Goal: Task Accomplishment & Management: Use online tool/utility

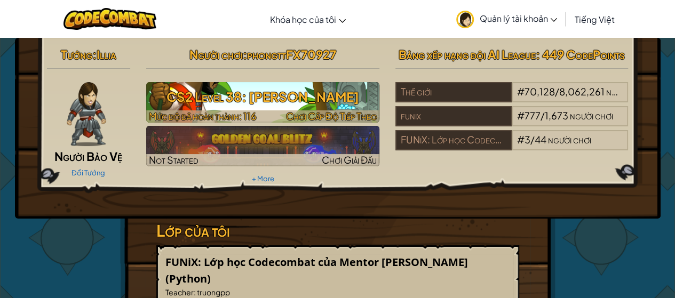
click at [288, 102] on h3 "CS2 Level 38: [PERSON_NAME]" at bounding box center [262, 97] width 233 height 24
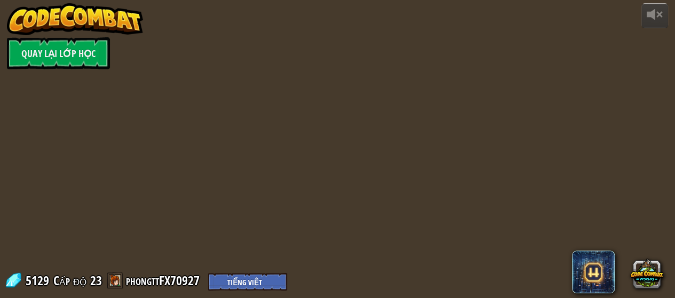
select select "vi"
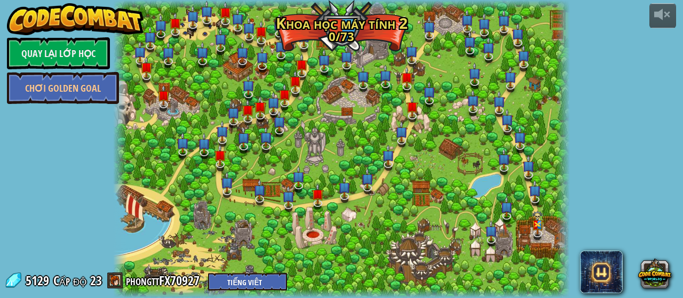
select select "vi"
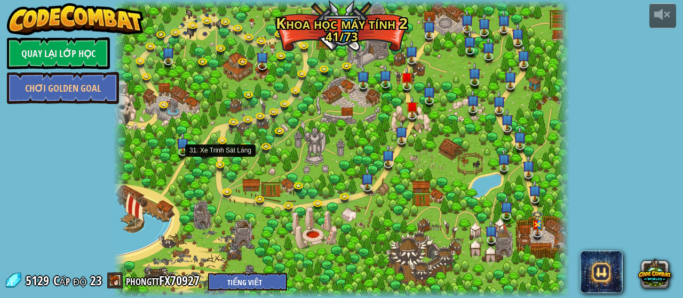
select select "vi"
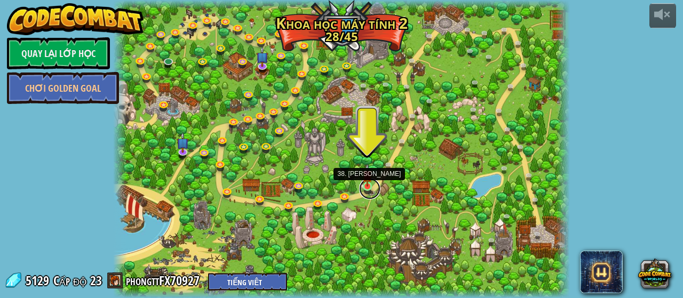
click at [364, 188] on link at bounding box center [369, 188] width 21 height 21
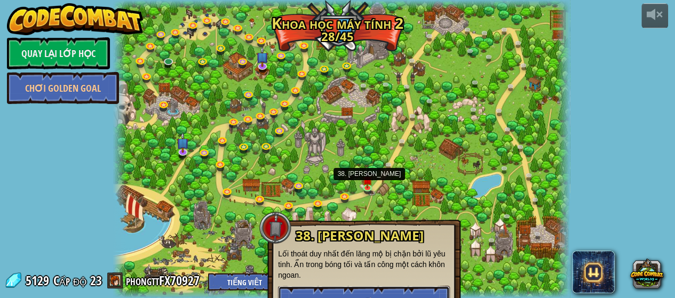
click at [343, 286] on button "Chơi" at bounding box center [364, 302] width 172 height 32
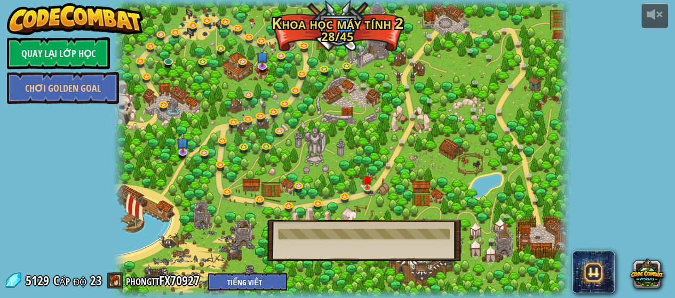
click at [385, 227] on div "38. [PERSON_NAME] thoát duy nhất đến lăng mộ bị chặn bởi lũ yêu tinh. Ẩn trong …" at bounding box center [363, 240] width 193 height 41
drag, startPoint x: 404, startPoint y: 231, endPoint x: 281, endPoint y: 234, distance: 123.2
click at [282, 234] on div at bounding box center [364, 234] width 172 height 11
click at [279, 233] on div at bounding box center [364, 234] width 172 height 11
drag, startPoint x: 294, startPoint y: 233, endPoint x: 301, endPoint y: 232, distance: 7.5
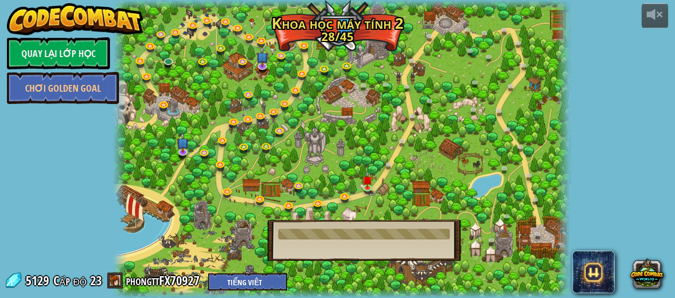
click at [294, 234] on div at bounding box center [364, 234] width 172 height 11
click at [306, 235] on div at bounding box center [364, 234] width 172 height 11
drag, startPoint x: 335, startPoint y: 231, endPoint x: 318, endPoint y: 232, distance: 16.6
click at [330, 233] on div at bounding box center [364, 234] width 172 height 11
click at [554, 93] on div "8. Kẻ Phá Hoại Buổi Picnic Bảo vệ những người đi dã ngoại khỏi lũ yêu tinh tuần…" at bounding box center [341, 149] width 456 height 298
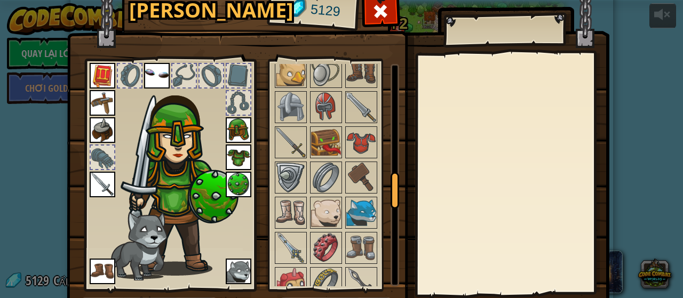
scroll to position [53, 0]
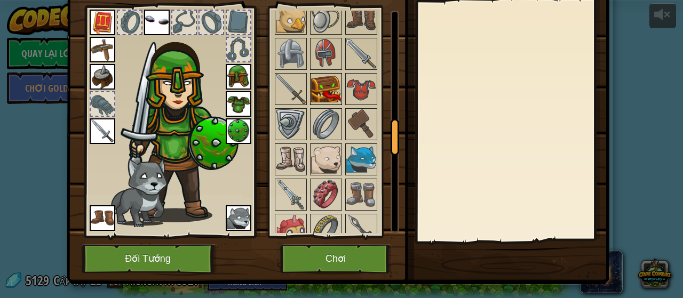
click at [327, 86] on img at bounding box center [326, 89] width 30 height 30
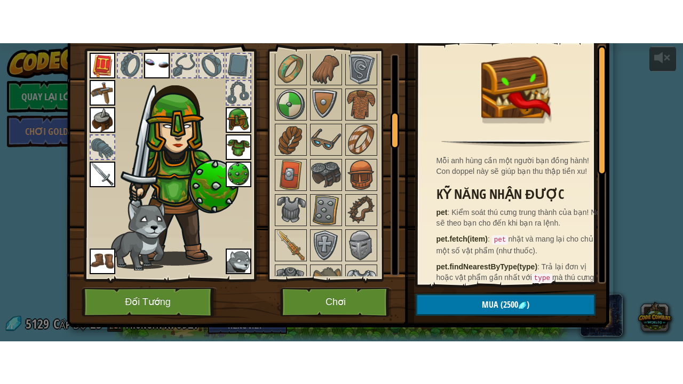
scroll to position [472, 0]
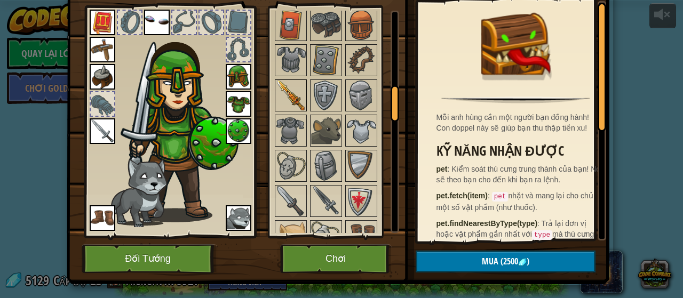
click at [291, 95] on img at bounding box center [291, 96] width 30 height 30
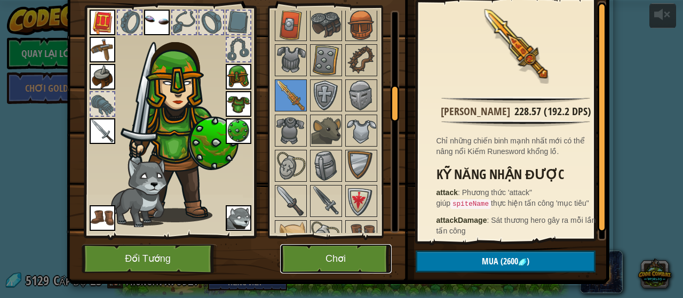
click at [298, 255] on button "Chơi" at bounding box center [335, 258] width 111 height 29
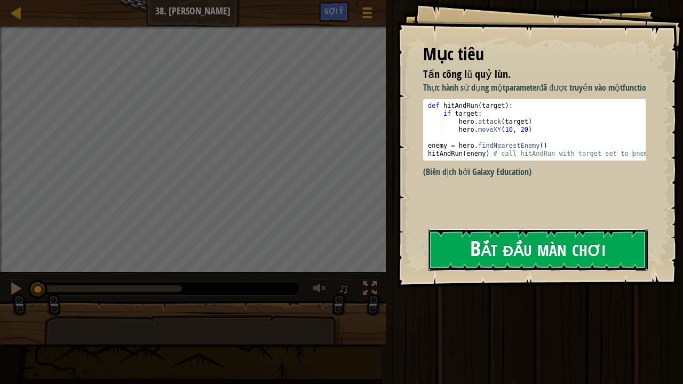
click at [513, 261] on button "Bắt đầu màn chơi" at bounding box center [538, 250] width 220 height 42
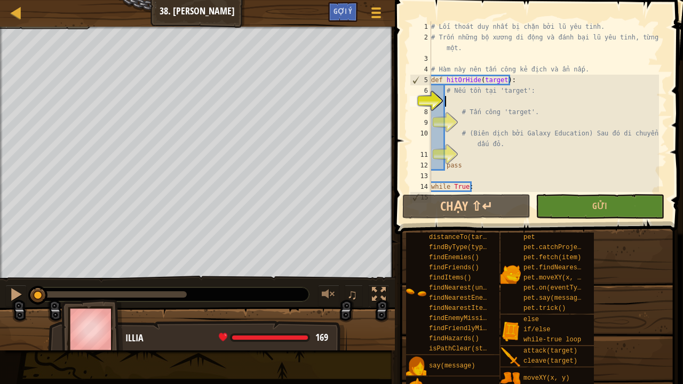
click at [507, 98] on div "# Lối thoát duy nhất bị chặn bởi lũ yêu tinh. # Trốn những bộ xương di động và …" at bounding box center [544, 117] width 230 height 192
type textarea "i"
type textarea "ì"
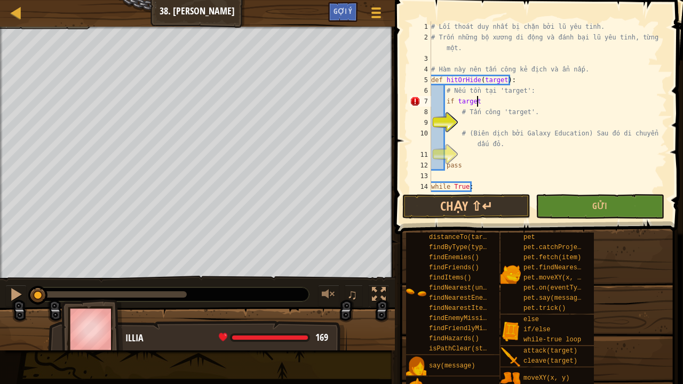
scroll to position [5, 3]
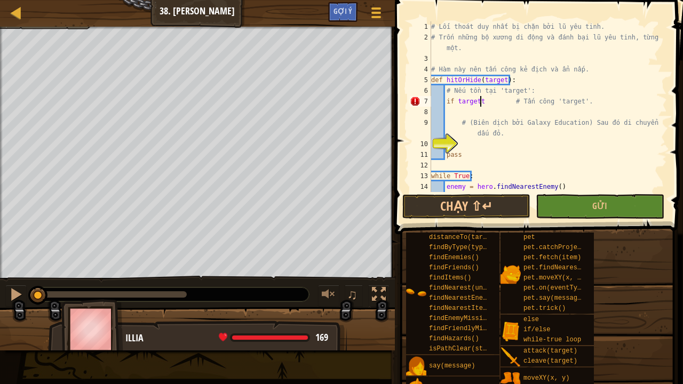
click at [497, 98] on div "# Lối thoát duy nhất bị chặn bởi lũ yêu tinh. # Trốn những bộ xương di động và …" at bounding box center [544, 117] width 230 height 192
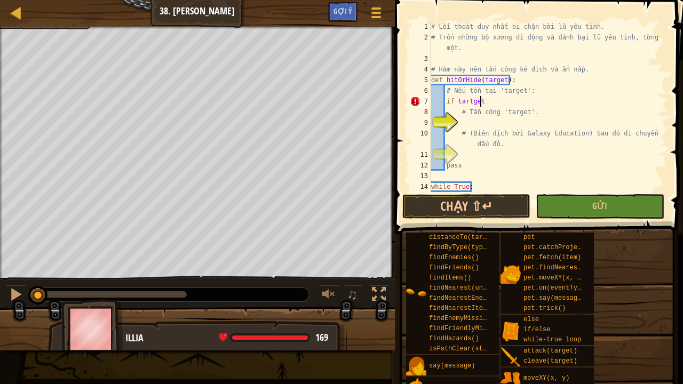
click at [545, 99] on div "# Lối thoát duy nhất bị chặn bởi lũ yêu tinh. # Trốn những bộ xương di động và …" at bounding box center [544, 117] width 230 height 192
click at [548, 101] on div "# Lối thoát duy nhất bị chặn bởi lũ yêu tinh. # Trốn những bộ xương di động và …" at bounding box center [544, 117] width 230 height 192
type textarea "if tartget:"
click at [523, 121] on div "# Lối thoát duy nhất bị chặn bởi lũ yêu tinh. # Trốn những bộ xương di động và …" at bounding box center [544, 117] width 230 height 192
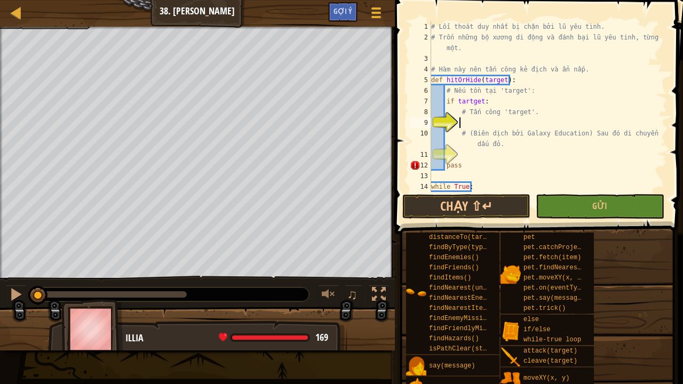
scroll to position [5, 2]
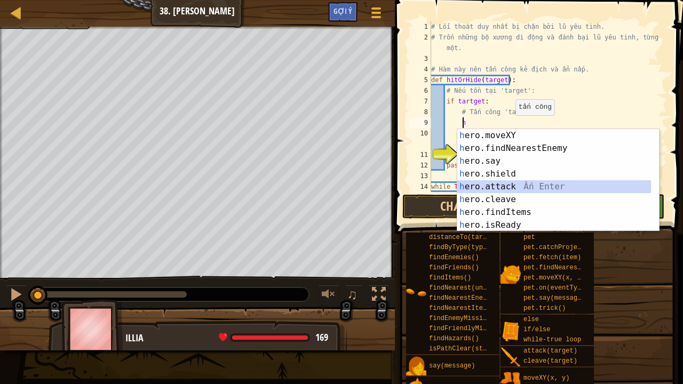
click at [500, 184] on div "h ero.moveXY Ấn Enter h ero.findNearestEnemy Ấn Enter h ero.say Ấn Enter h ero.…" at bounding box center [558, 193] width 202 height 128
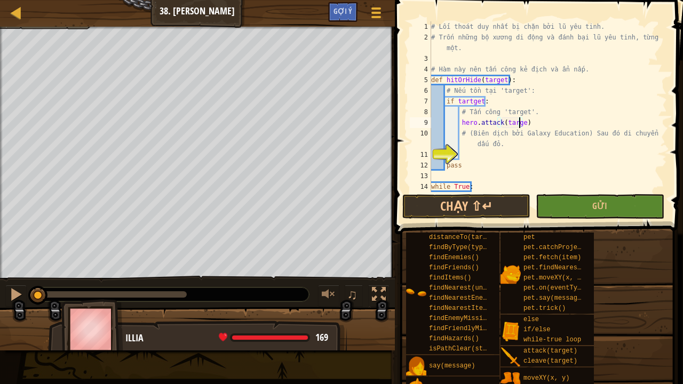
scroll to position [5, 7]
click at [478, 163] on div "# Lối thoát duy nhất bị chặn bởi lũ yêu tinh. # Trốn những bộ xương di động và …" at bounding box center [544, 117] width 230 height 192
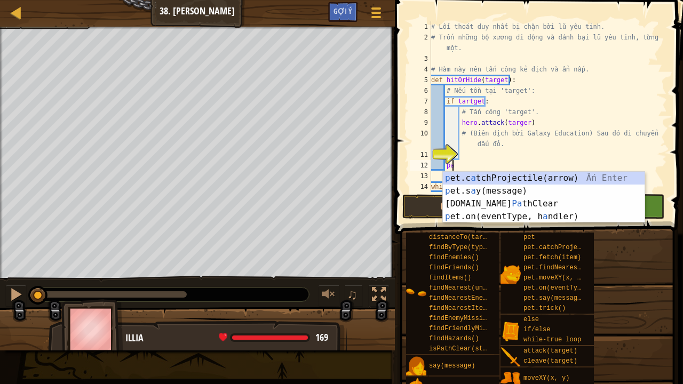
type textarea "p"
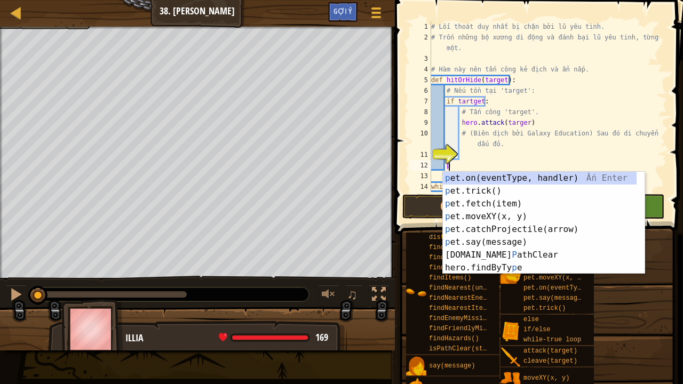
scroll to position [5, 1]
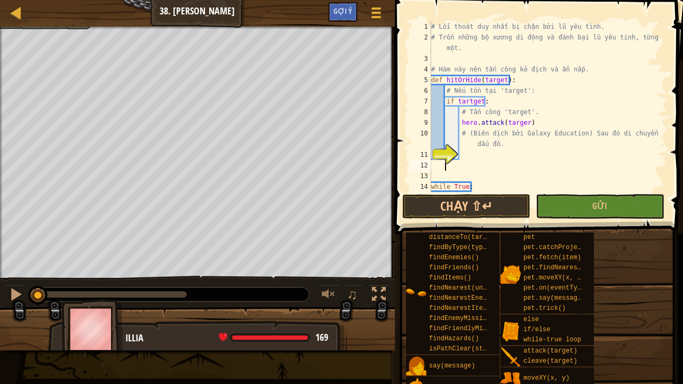
click at [500, 151] on div "# Lối thoát duy nhất bị chặn bởi lũ yêu tinh. # Trốn những bộ xương di động và …" at bounding box center [544, 117] width 230 height 192
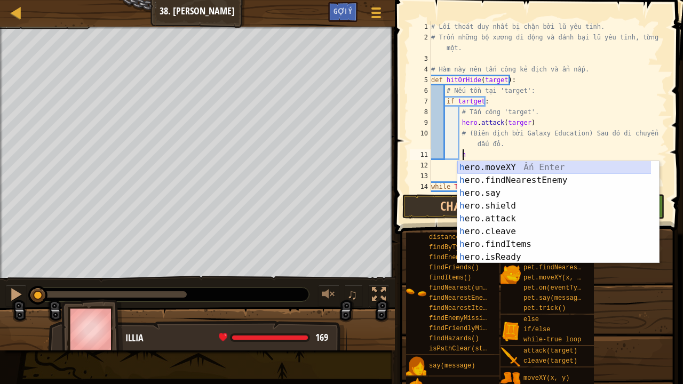
click at [513, 168] on div "h ero.moveXY Ấn Enter h ero.findNearestEnemy Ấn Enter h ero.say Ấn Enter h ero.…" at bounding box center [554, 225] width 194 height 128
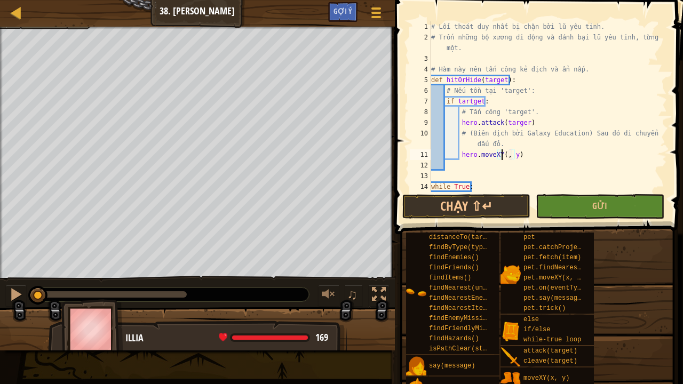
scroll to position [5, 6]
type textarea "hero.moveXY(32, y)"
click at [517, 157] on div "# Lối thoát duy nhất bị chặn bởi lũ yêu tinh. # Trốn những bộ xương di động và …" at bounding box center [544, 117] width 230 height 192
click at [518, 161] on div "# Lối thoát duy nhất bị chặn bởi lũ yêu tinh. # Trốn những bộ xương di động và …" at bounding box center [544, 117] width 230 height 192
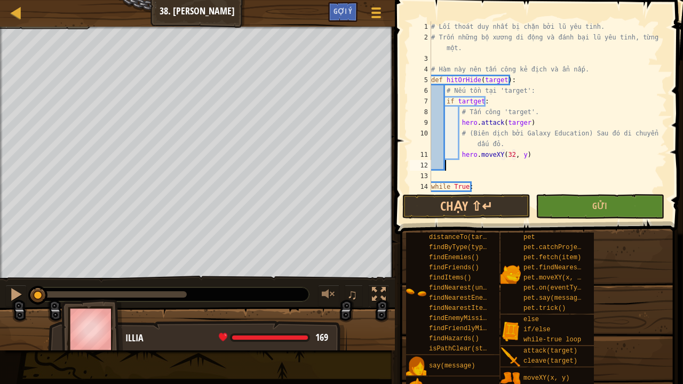
scroll to position [5, 1]
click at [517, 152] on div "# Lối thoát duy nhất bị chặn bởi lũ yêu tinh. # Trốn những bộ xương di động và …" at bounding box center [544, 117] width 230 height 192
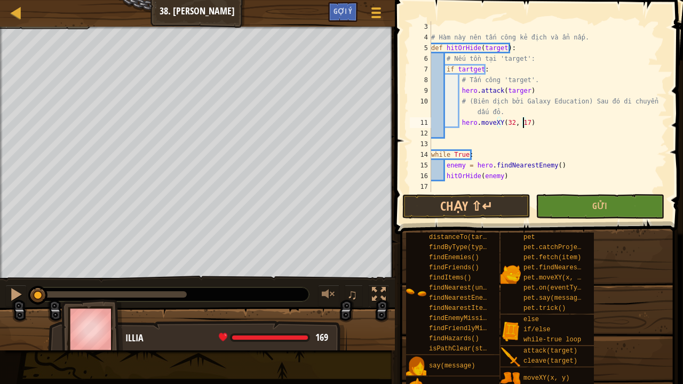
scroll to position [32, 0]
drag, startPoint x: 559, startPoint y: 205, endPoint x: 555, endPoint y: 208, distance: 5.5
click at [559, 205] on button "Gửi" at bounding box center [599, 206] width 128 height 25
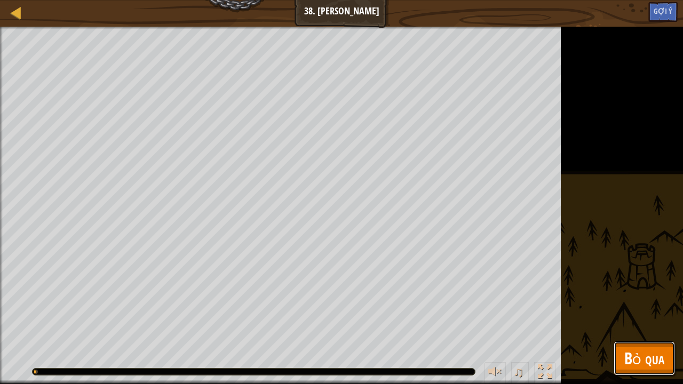
click at [644, 298] on span "Bỏ qua" at bounding box center [644, 358] width 40 height 22
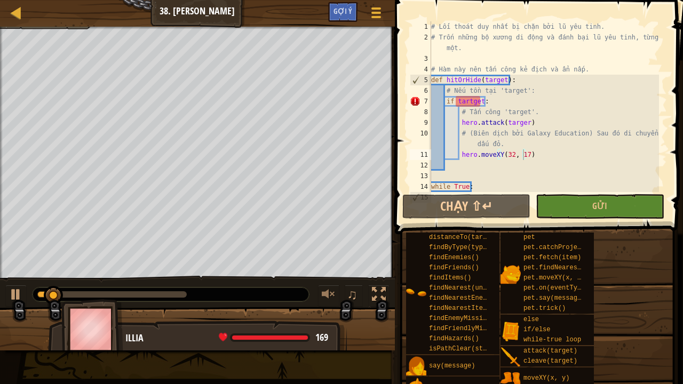
scroll to position [0, 0]
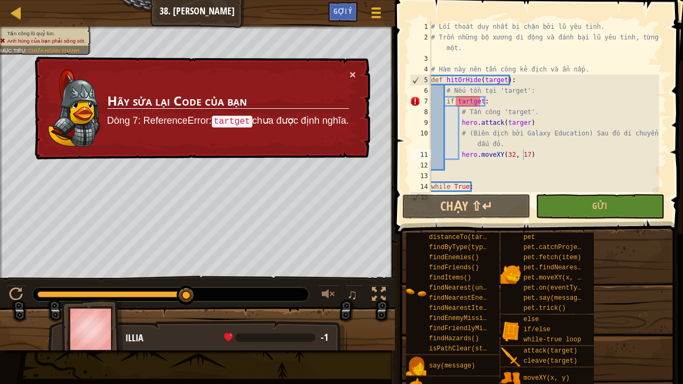
type textarea "if tartget:"
click at [480, 100] on div "# Lối thoát duy nhất bị chặn bởi lũ yêu tinh. # Trốn những bộ xương di động và …" at bounding box center [544, 117] width 230 height 192
click at [481, 206] on button "Chạy ⇧↵" at bounding box center [466, 206] width 128 height 25
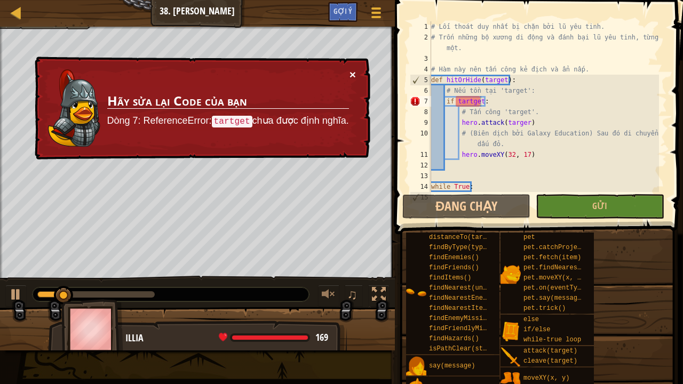
click at [350, 75] on button "×" at bounding box center [352, 75] width 6 height 11
click at [348, 74] on td "Hãy sửa lại Code của bạn Dòng 7: ReferenceError: tartget chưa được định nghĩa." at bounding box center [227, 108] width 243 height 81
click at [348, 75] on td "Hãy sửa lại Code của bạn Dòng 7: ReferenceError: tartget chưa được định nghĩa." at bounding box center [227, 108] width 243 height 81
click at [350, 75] on button "×" at bounding box center [352, 74] width 6 height 11
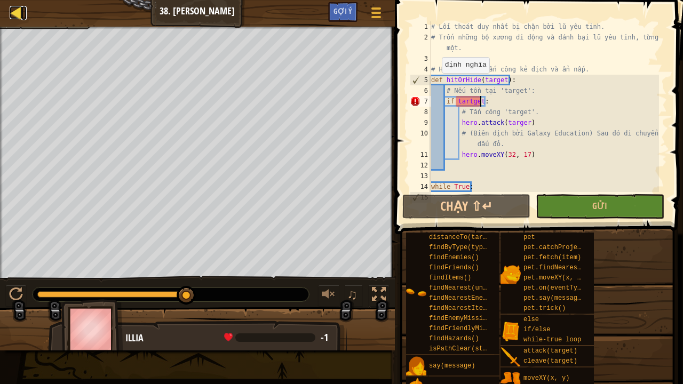
click at [13, 11] on div at bounding box center [16, 12] width 13 height 13
select select "vi"
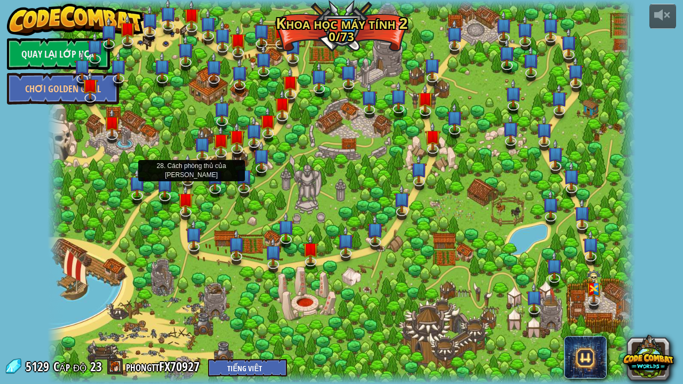
select select "vi"
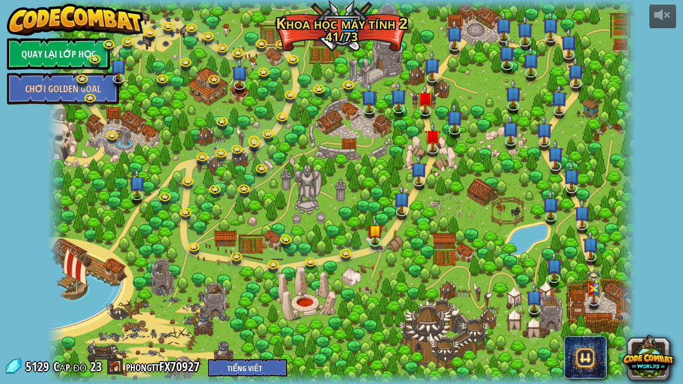
select select "vi"
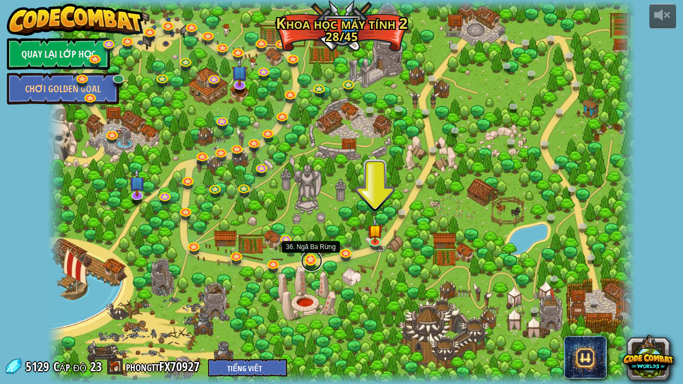
click at [311, 264] on link at bounding box center [311, 260] width 21 height 21
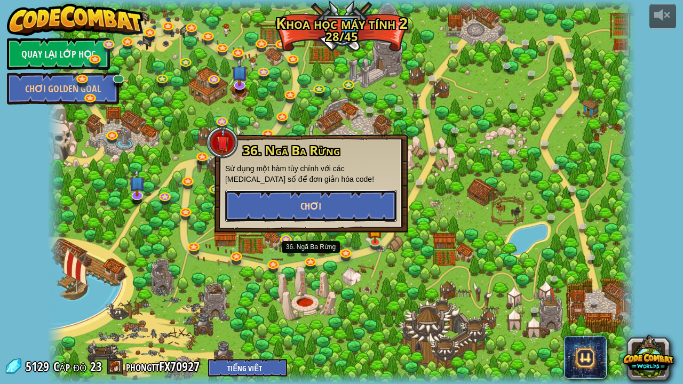
click at [320, 198] on button "Chơi" at bounding box center [311, 206] width 172 height 32
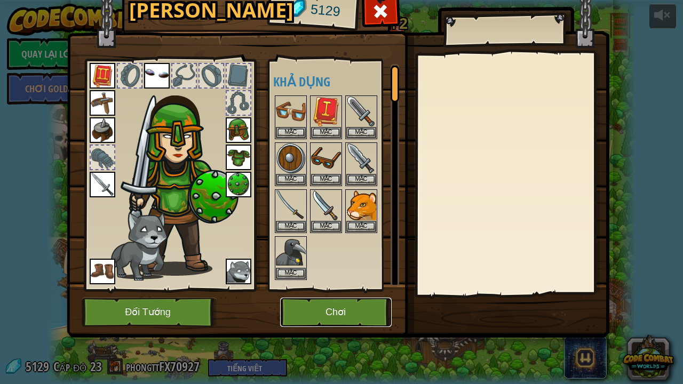
click at [301, 298] on button "Chơi" at bounding box center [335, 312] width 111 height 29
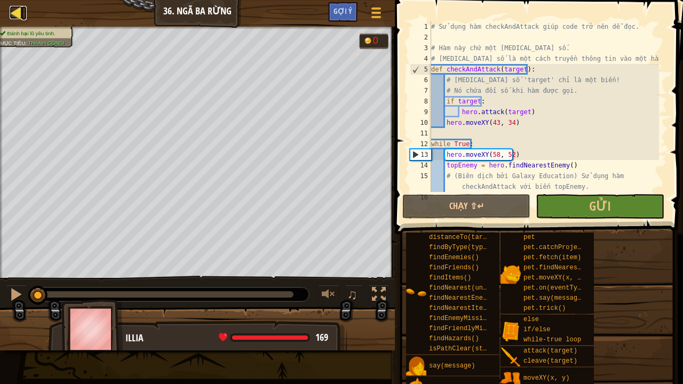
click at [17, 10] on div at bounding box center [16, 12] width 13 height 13
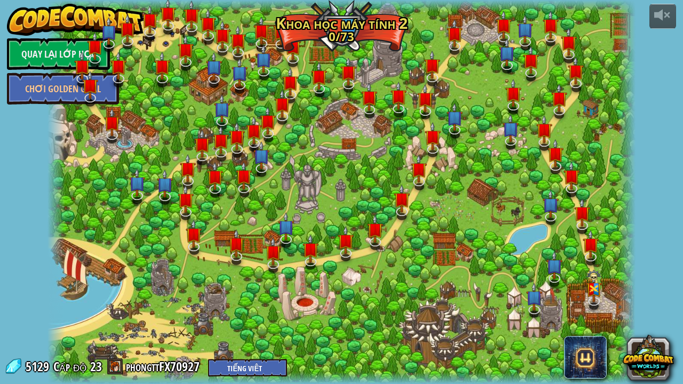
select select "vi"
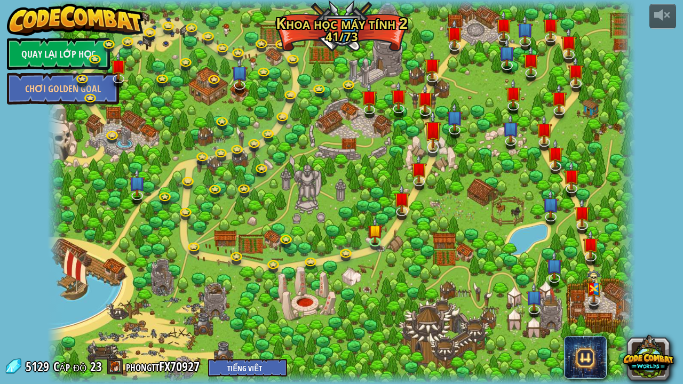
select select "vi"
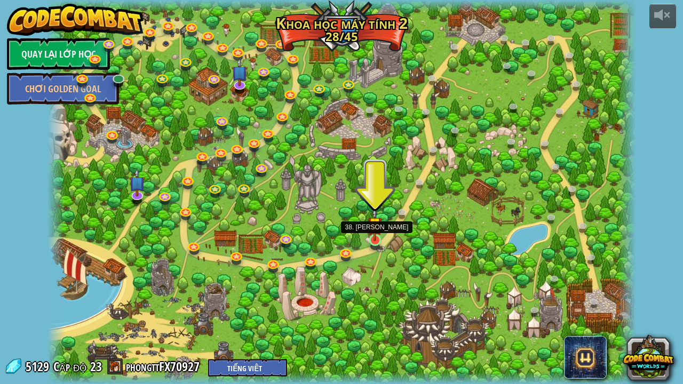
click at [374, 234] on img at bounding box center [374, 223] width 14 height 33
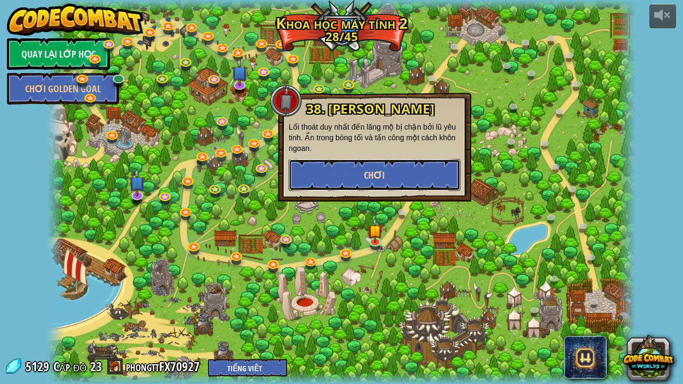
click at [402, 159] on button "Chơi" at bounding box center [374, 175] width 172 height 32
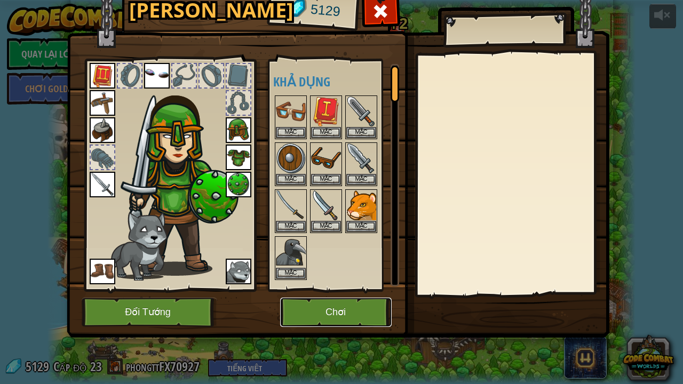
click at [324, 298] on button "Chơi" at bounding box center [335, 312] width 111 height 29
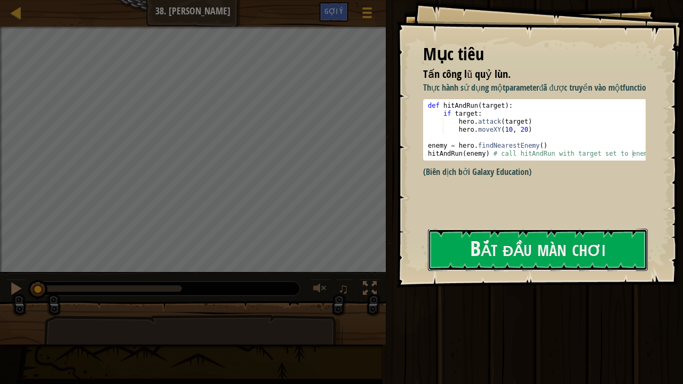
click at [452, 229] on button "Bắt đầu màn chơi" at bounding box center [538, 250] width 220 height 42
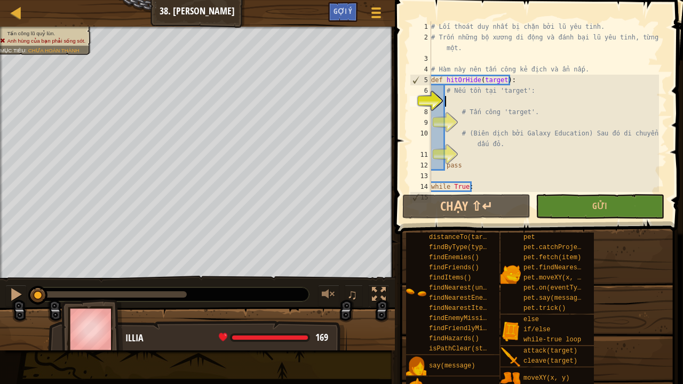
click at [525, 101] on div "# Lối thoát duy nhất bị chặn bởi lũ yêu tinh. # Trốn những bộ xương di động và …" at bounding box center [544, 117] width 230 height 192
click at [473, 120] on div "# Lối thoát duy nhất bị chặn bởi lũ yêu tinh. # Trốn những bộ xương di động và …" at bounding box center [544, 117] width 230 height 192
click at [477, 106] on div "# Lối thoát duy nhất bị chặn bởi lũ yêu tinh. # Trốn những bộ xương di động và …" at bounding box center [544, 117] width 230 height 192
type textarea "i"
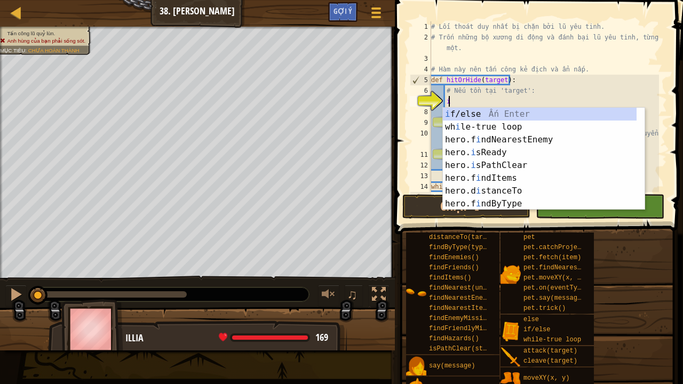
type textarea "ì"
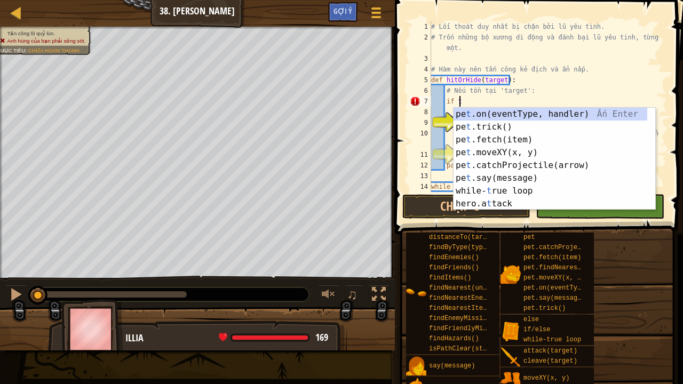
scroll to position [5, 2]
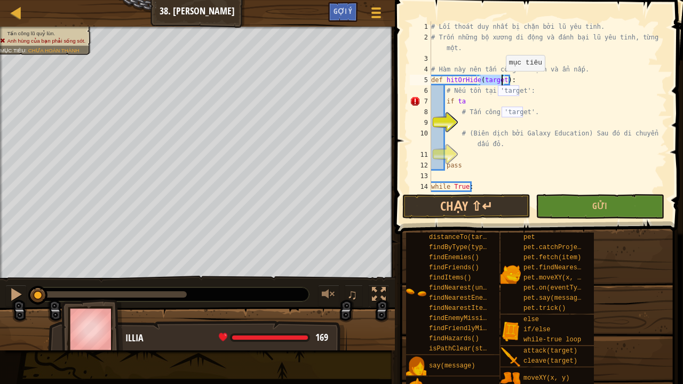
drag, startPoint x: 480, startPoint y: 79, endPoint x: 500, endPoint y: 81, distance: 20.3
click at [500, 81] on div "# Lối thoát duy nhất bị chặn bởi lũ yêu tinh. # Trốn những bộ xương di động và …" at bounding box center [544, 117] width 230 height 192
click at [496, 100] on div "# Lối thoát duy nhất bị chặn bởi lũ yêu tinh. # Trốn những bộ xương di động và …" at bounding box center [544, 117] width 230 height 192
drag, startPoint x: 493, startPoint y: 89, endPoint x: 521, endPoint y: 95, distance: 29.0
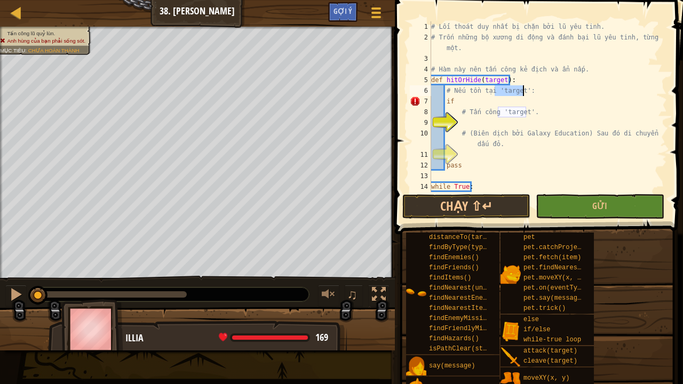
click at [521, 95] on div "# Lối thoát duy nhất bị chặn bởi lũ yêu tinh. # Trốn những bộ xương di động và …" at bounding box center [544, 117] width 230 height 192
click at [496, 98] on div "# Lối thoát duy nhất bị chặn bởi lũ yêu tinh. # Trốn những bộ xương di động và …" at bounding box center [544, 117] width 230 height 192
type textarea "if 'target':"
click at [495, 118] on div "# Lối thoát duy nhất bị chặn bởi lũ yêu tinh. # Trốn những bộ xương di động và …" at bounding box center [544, 117] width 230 height 192
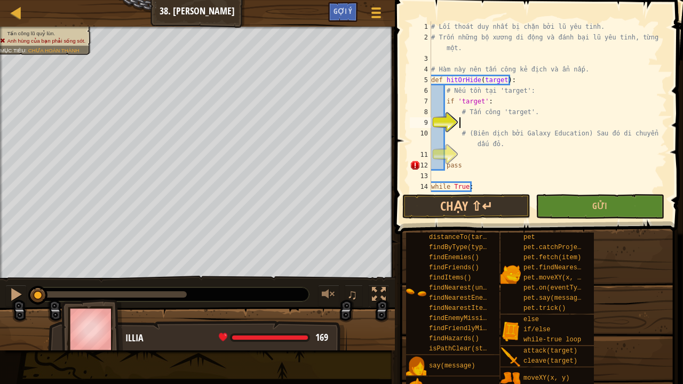
scroll to position [5, 2]
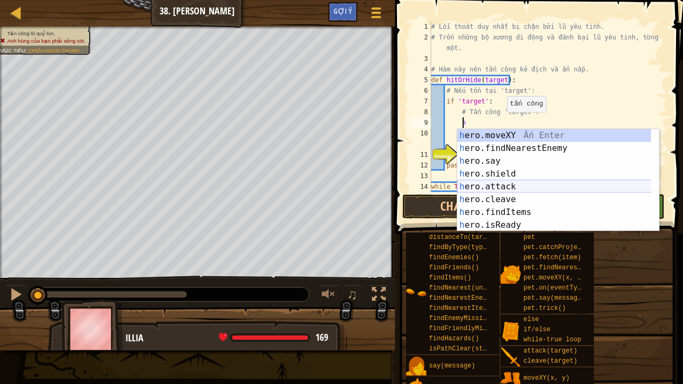
click at [494, 187] on div "h ero.moveXY Ấn Enter h ero.findNearestEnemy Ấn Enter h ero.say Ấn Enter h ero.…" at bounding box center [554, 193] width 194 height 128
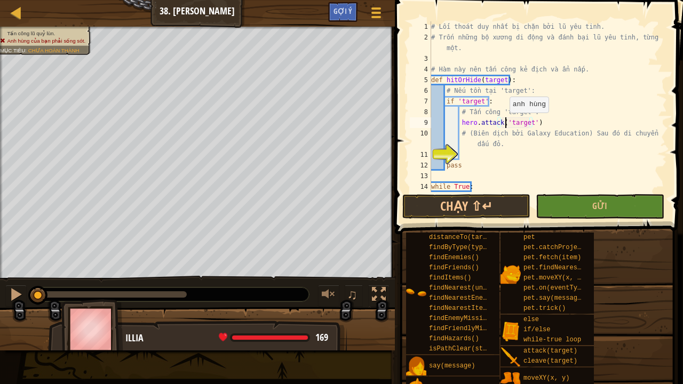
click at [503, 123] on div "# Lối thoát duy nhất bị chặn bởi lũ yêu tinh. # Trốn những bộ xương di động và …" at bounding box center [544, 117] width 230 height 192
click at [526, 122] on div "# Lối thoát duy nhất bị chặn bởi lũ yêu tinh. # Trốn những bộ xương di động và …" at bounding box center [544, 117] width 230 height 192
type textarea "hero.attack(target)"
click at [519, 155] on div "# Lối thoát duy nhất bị chặn bởi lũ yêu tinh. # Trốn những bộ xương di động và …" at bounding box center [544, 117] width 230 height 192
click at [467, 166] on div "# Lối thoát duy nhất bị chặn bởi lũ yêu tinh. # Trốn những bộ xương di động và …" at bounding box center [544, 117] width 230 height 192
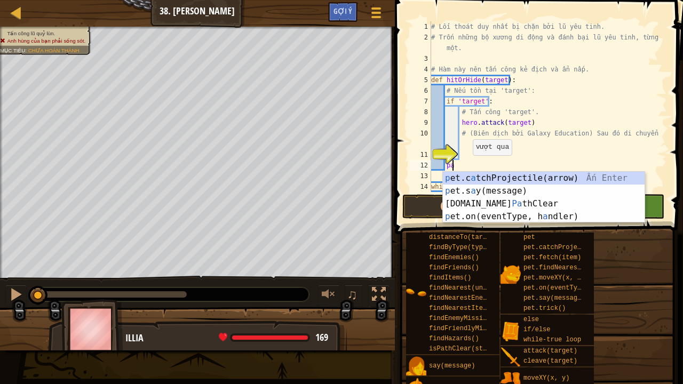
type textarea "p"
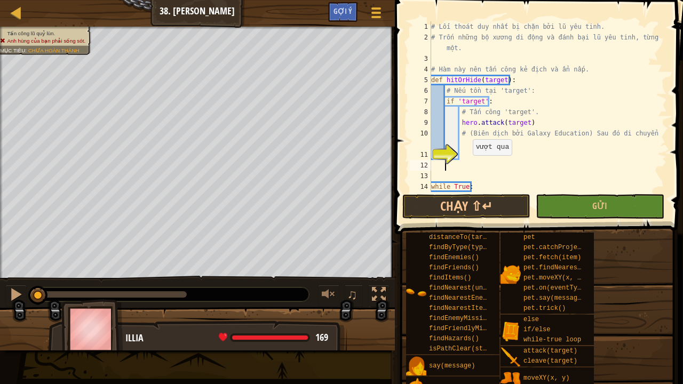
scroll to position [5, 1]
click at [473, 153] on div "# Lối thoát duy nhất bị chặn bởi lũ yêu tinh. # Trốn những bộ xương di động và …" at bounding box center [544, 117] width 230 height 192
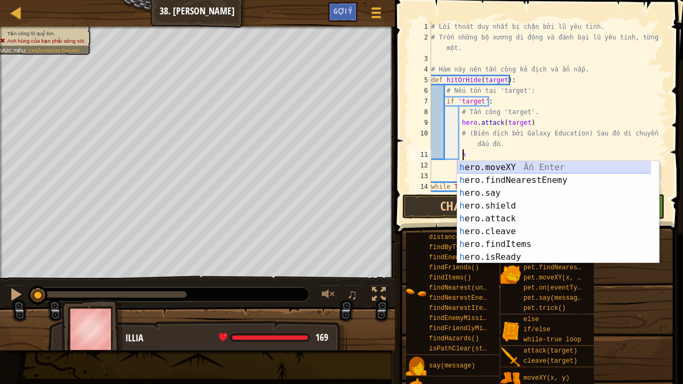
click at [508, 168] on div "h ero.moveXY Ấn Enter h ero.findNearestEnemy Ấn Enter h ero.say Ấn Enter h ero.…" at bounding box center [554, 225] width 194 height 128
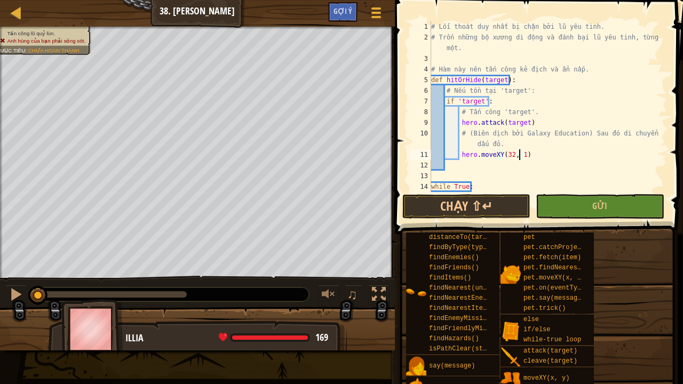
scroll to position [5, 7]
click at [531, 157] on div "# Lối thoát duy nhất bị chặn bởi lũ yêu tinh. # Trốn những bộ xương di động và …" at bounding box center [544, 117] width 230 height 192
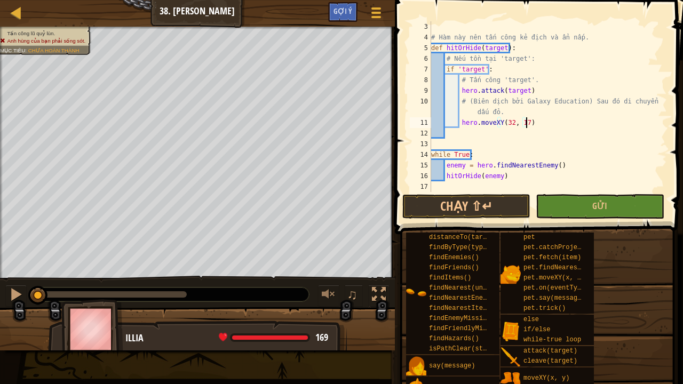
scroll to position [32, 0]
click at [497, 175] on div "# Hàm này nên tấn công kẻ địch và ẩn nấp. def hitOrHide ( target ) : # Nếu tồn …" at bounding box center [544, 117] width 230 height 192
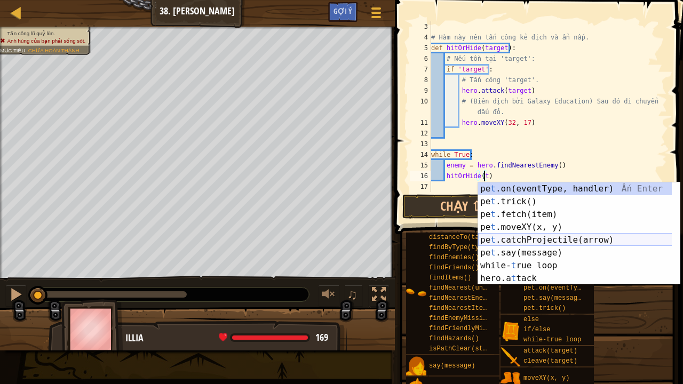
scroll to position [5, 4]
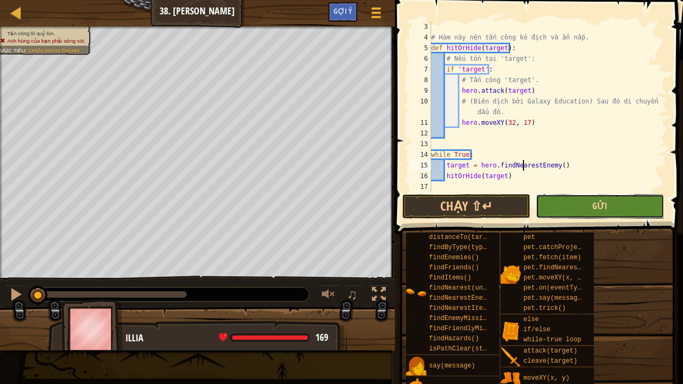
click at [595, 202] on span "Gửi" at bounding box center [599, 206] width 15 height 12
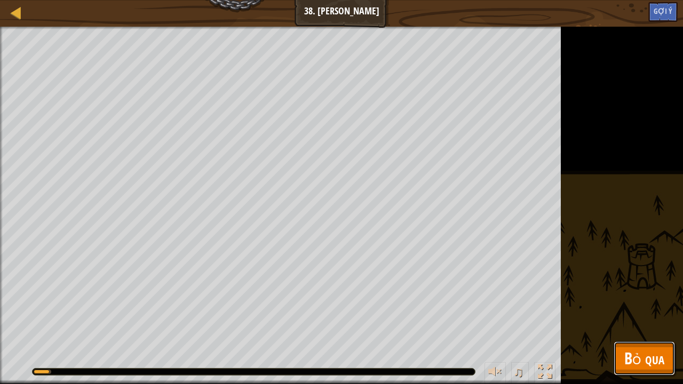
drag, startPoint x: 642, startPoint y: 354, endPoint x: 632, endPoint y: 351, distance: 9.8
click at [642, 298] on span "Bỏ qua" at bounding box center [644, 358] width 40 height 22
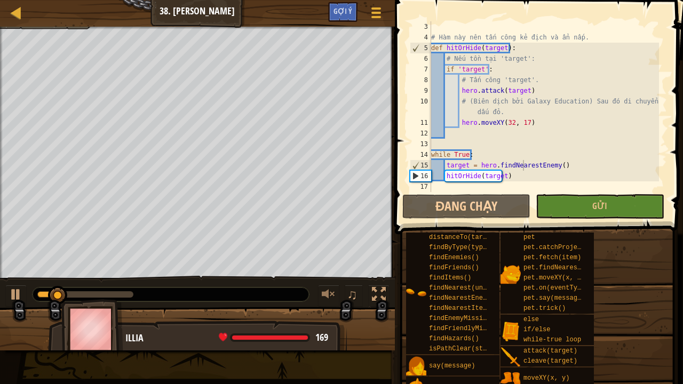
scroll to position [32, 0]
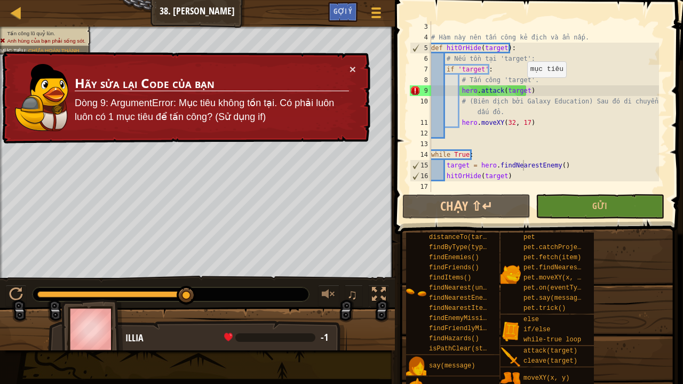
click at [521, 87] on div "# Hàm này nên tấn công kẻ địch và ẩn nấp. def hitOrHide ( target ) : # Nếu tồn …" at bounding box center [544, 117] width 230 height 192
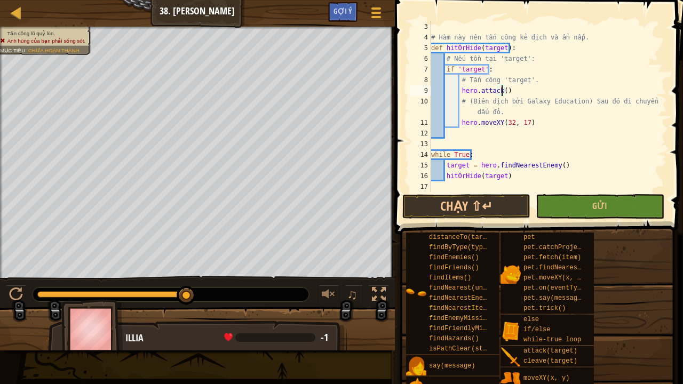
paste textarea "'target'"
click at [591, 211] on button "Gửi" at bounding box center [599, 206] width 128 height 25
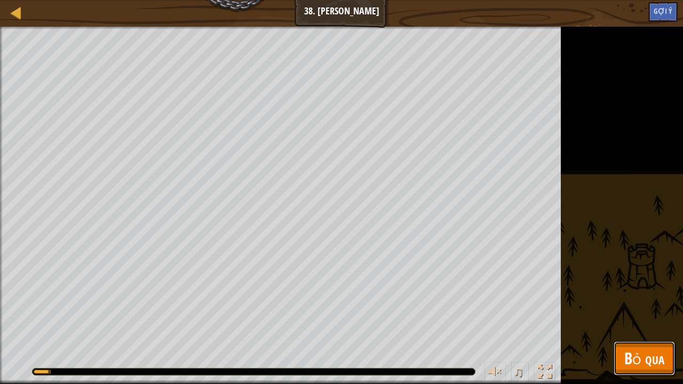
click at [644, 298] on span "Bỏ qua" at bounding box center [644, 358] width 40 height 22
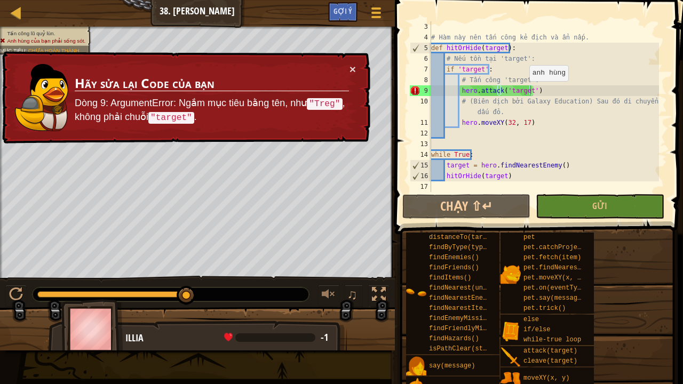
click at [524, 92] on div "# Hàm này nên tấn công kẻ địch và ẩn nấp. def hitOrHide ( target ) : # Nếu tồn …" at bounding box center [544, 117] width 230 height 192
click at [526, 92] on div "# Hàm này nên tấn công kẻ địch và ẩn nấp. def hitOrHide ( target ) : # Nếu tồn …" at bounding box center [544, 117] width 230 height 192
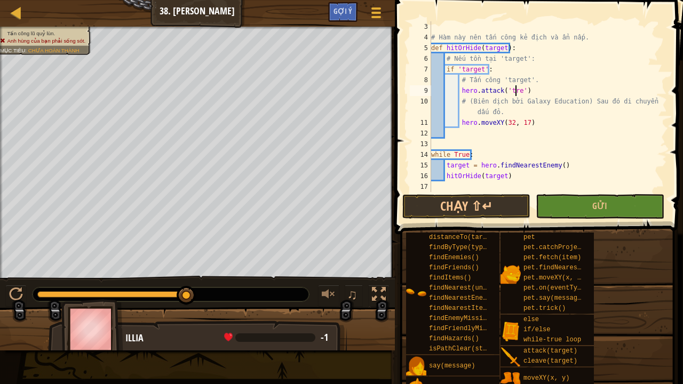
scroll to position [5, 7]
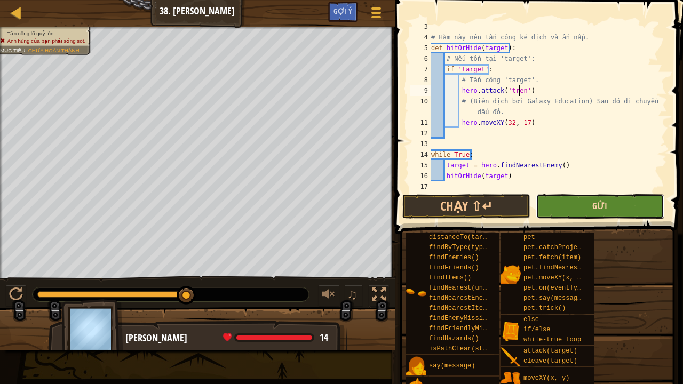
click at [596, 203] on span "Gửi" at bounding box center [599, 206] width 15 height 12
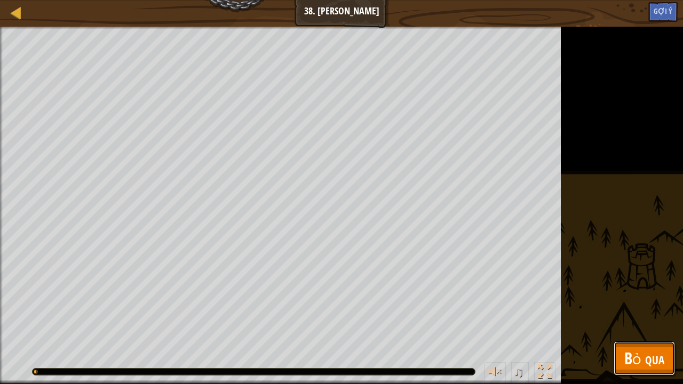
click at [625, 298] on span "Bỏ qua" at bounding box center [644, 358] width 40 height 22
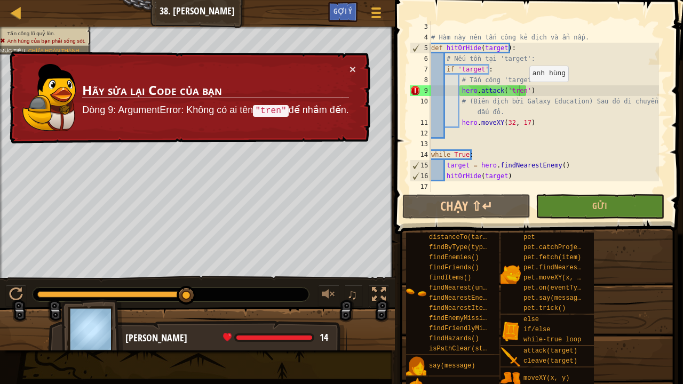
click at [524, 92] on div "# Hàm này nên tấn công kẻ địch và ẩn nấp. def hitOrHide ( target ) : # Nếu tồn …" at bounding box center [544, 117] width 230 height 192
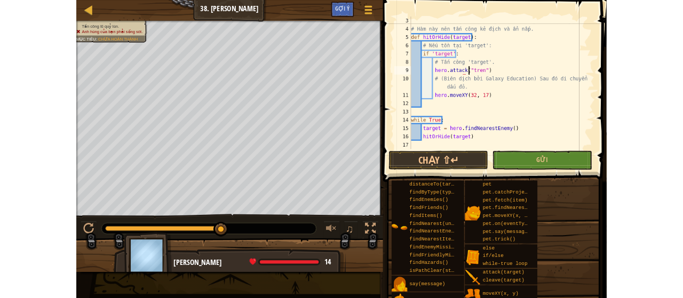
scroll to position [5, 6]
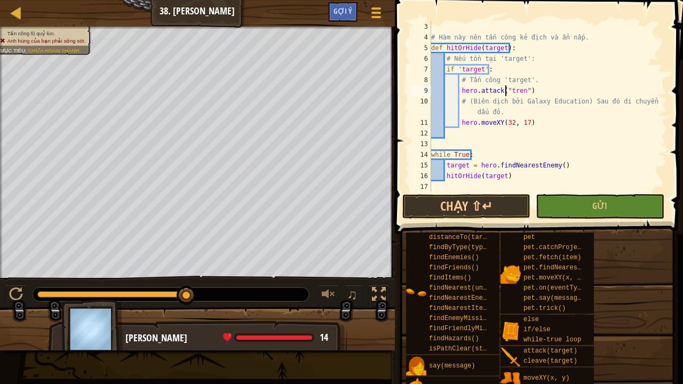
type textarea "hero.attack("tren")"
click at [555, 205] on button "Gửi" at bounding box center [599, 206] width 128 height 25
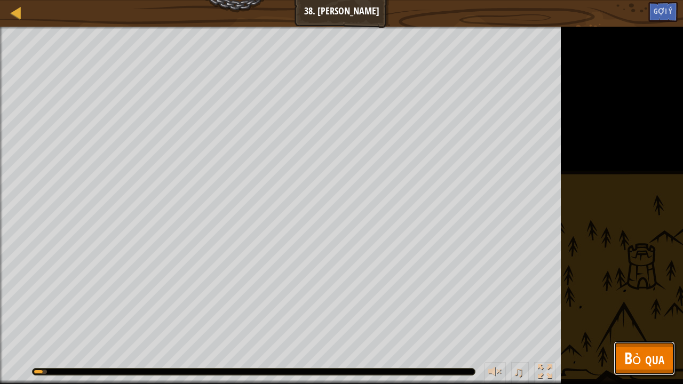
click at [635, 298] on span "Bỏ qua" at bounding box center [644, 358] width 40 height 22
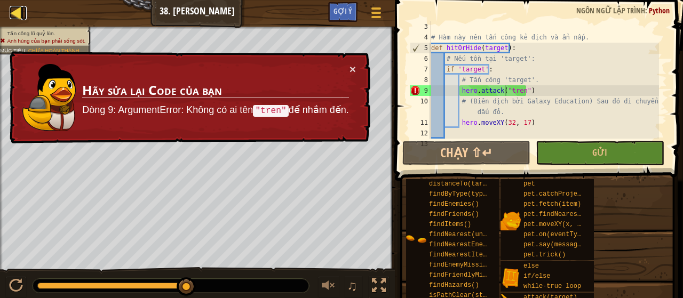
click at [12, 7] on div at bounding box center [16, 12] width 13 height 13
select select "vi"
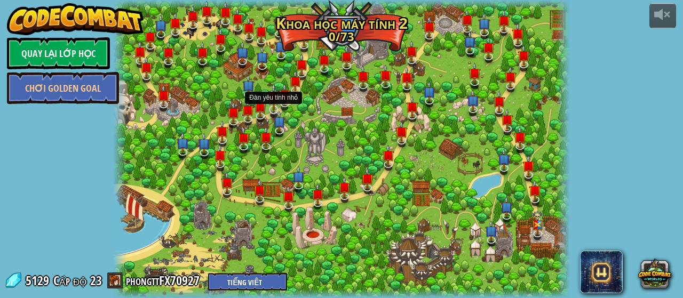
select select "vi"
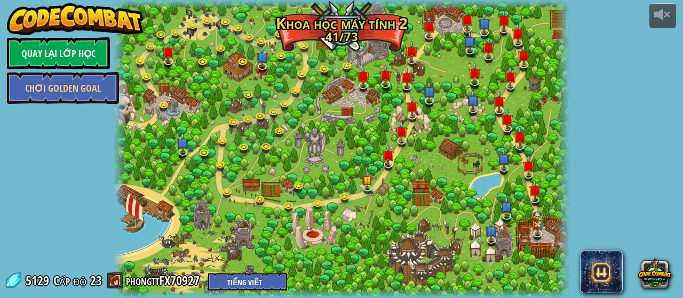
select select "vi"
